Goal: Information Seeking & Learning: Understand process/instructions

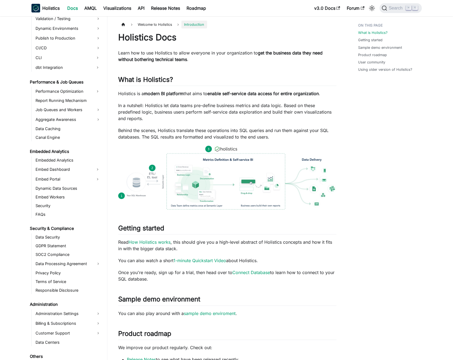
scroll to position [465, 0]
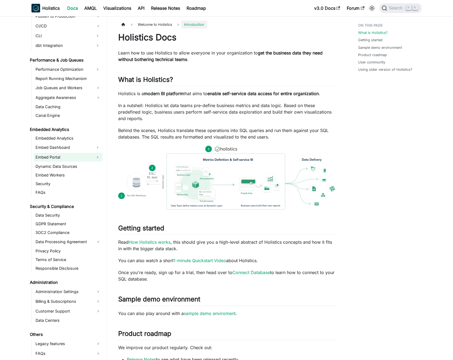
click at [66, 159] on link "Embed Portal" at bounding box center [63, 157] width 59 height 9
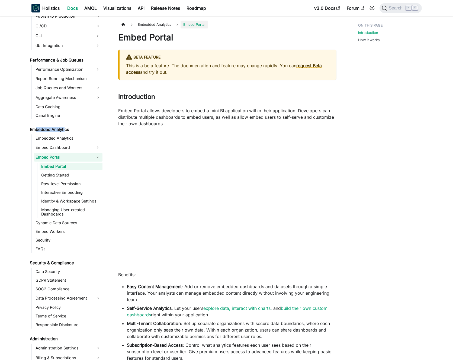
drag, startPoint x: 37, startPoint y: 129, endPoint x: 65, endPoint y: 129, distance: 27.9
click at [65, 129] on link "Embedded Analytics" at bounding box center [65, 130] width 74 height 8
click at [193, 114] on p "Embed Portal allows developers to embed a mini BI application within their appl…" at bounding box center [227, 117] width 218 height 20
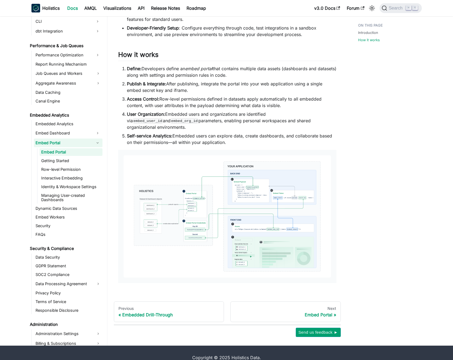
scroll to position [342, 0]
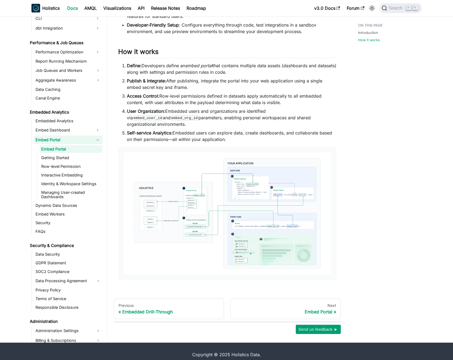
click at [189, 154] on img at bounding box center [227, 213] width 207 height 122
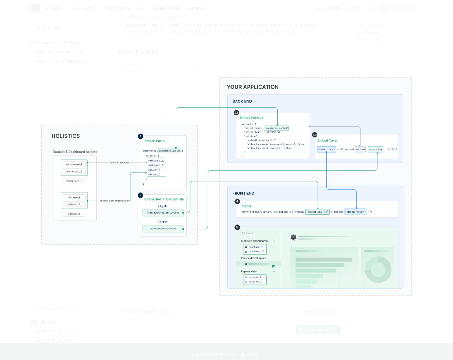
click at [259, 43] on div at bounding box center [226, 180] width 453 height 360
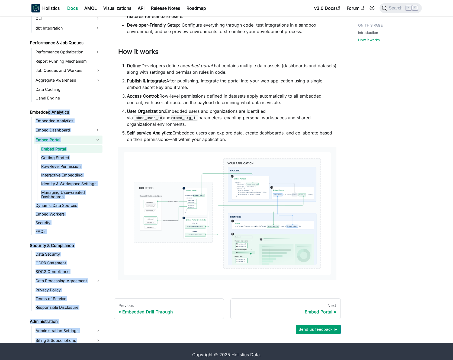
drag, startPoint x: 25, startPoint y: 105, endPoint x: 53, endPoint y: 104, distance: 27.9
click at [52, 104] on aside "Welcome to Holistics Introduction Our Philosophy How Holistics Works Walkthroug…" at bounding box center [53, 0] width 107 height 685
click at [53, 108] on link "Embedded Analytics" at bounding box center [65, 112] width 74 height 8
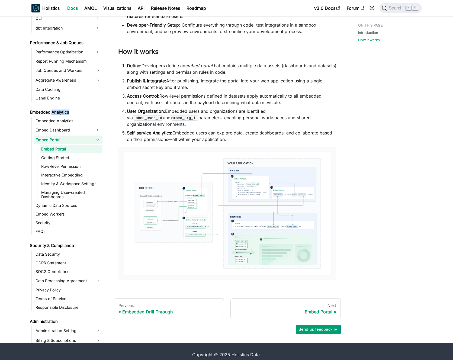
click at [53, 108] on link "Embedded Analytics" at bounding box center [65, 112] width 74 height 8
drag, startPoint x: 53, startPoint y: 104, endPoint x: 107, endPoint y: 120, distance: 56.3
click at [53, 108] on link "Embedded Analytics" at bounding box center [65, 112] width 74 height 8
click at [214, 103] on li "Access Control: Row-level permissions defined in datasets apply automatically t…" at bounding box center [232, 99] width 210 height 13
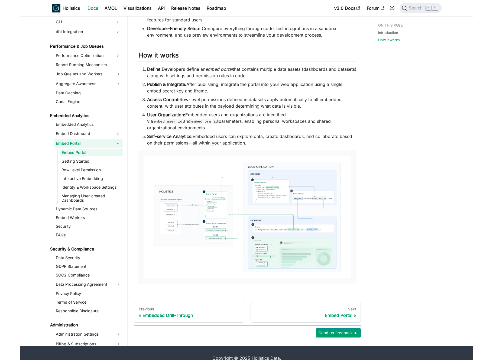
scroll to position [333, 0]
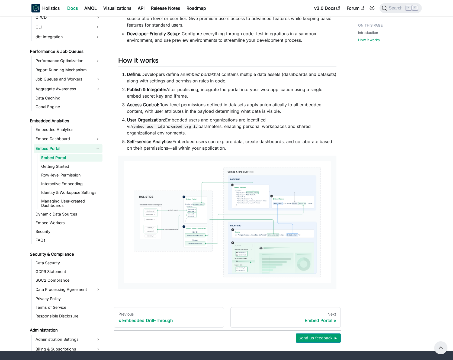
click at [180, 214] on img at bounding box center [227, 222] width 207 height 122
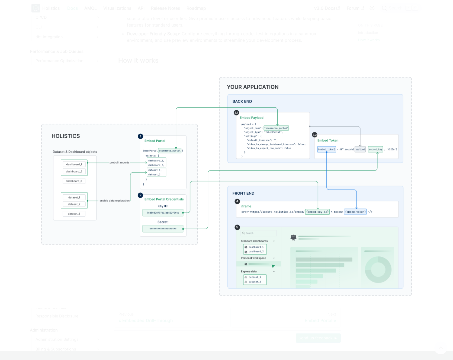
click at [207, 47] on div at bounding box center [226, 180] width 453 height 360
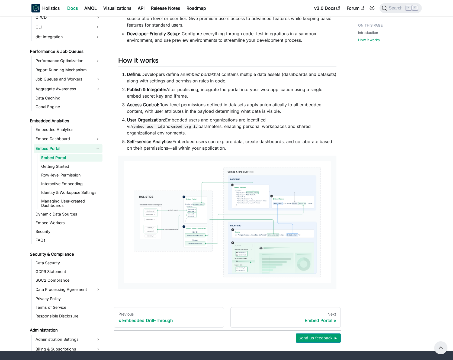
click at [174, 188] on img at bounding box center [227, 222] width 207 height 122
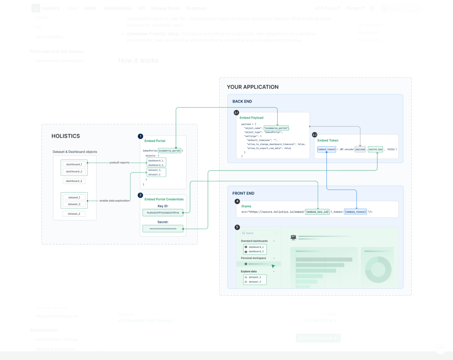
click at [208, 51] on div at bounding box center [226, 180] width 453 height 360
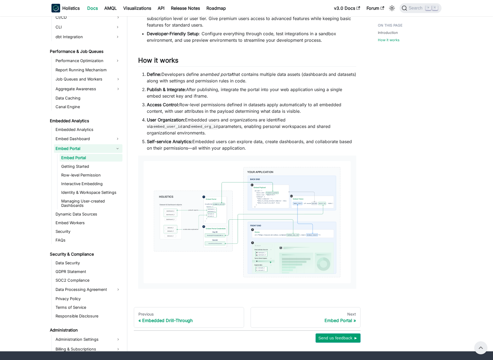
click at [252, 200] on img at bounding box center [247, 222] width 207 height 122
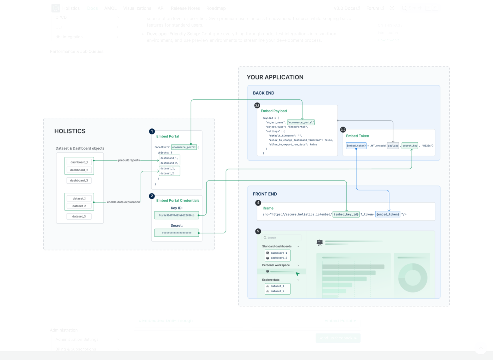
click at [229, 31] on div at bounding box center [246, 180] width 493 height 360
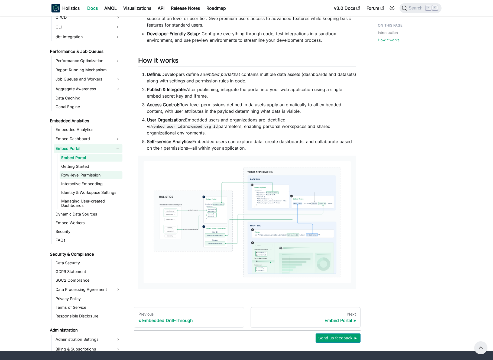
click at [87, 171] on link "Row-level Permission" at bounding box center [91, 175] width 63 height 8
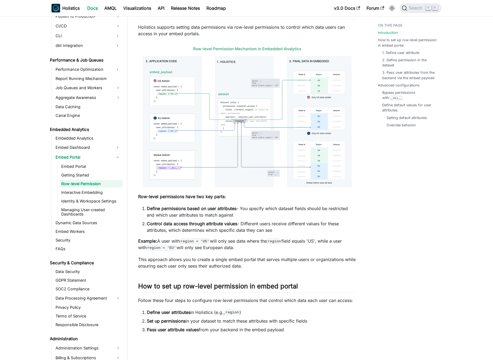
scroll to position [51, 0]
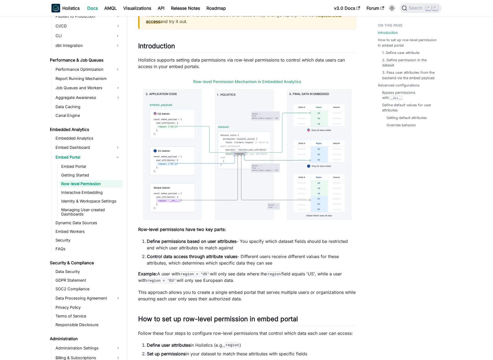
click at [225, 139] on img at bounding box center [247, 149] width 218 height 149
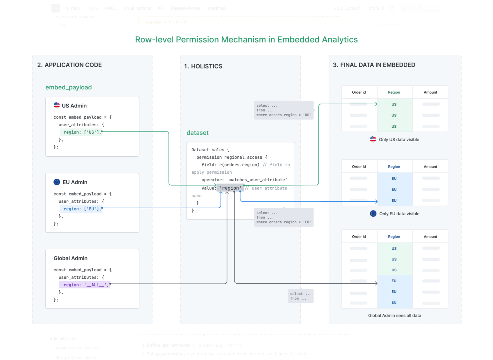
click at [190, 27] on img at bounding box center [247, 180] width 450 height 308
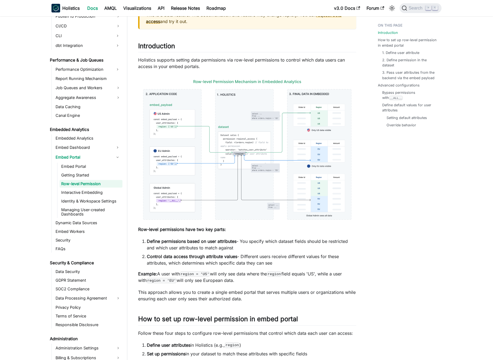
click at [194, 151] on img at bounding box center [247, 149] width 218 height 149
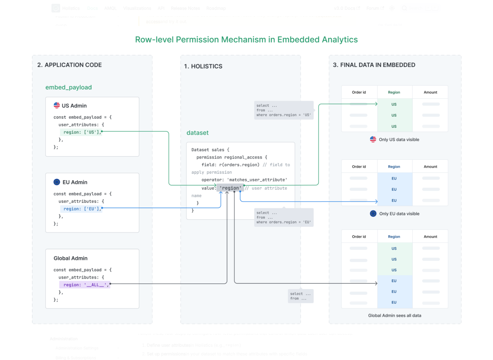
click at [299, 20] on div at bounding box center [246, 180] width 493 height 360
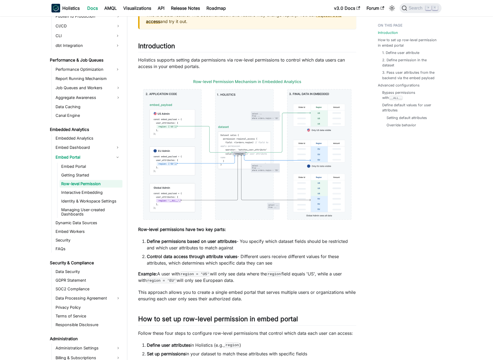
click at [230, 173] on img at bounding box center [247, 149] width 218 height 149
